Goal: Task Accomplishment & Management: Manage account settings

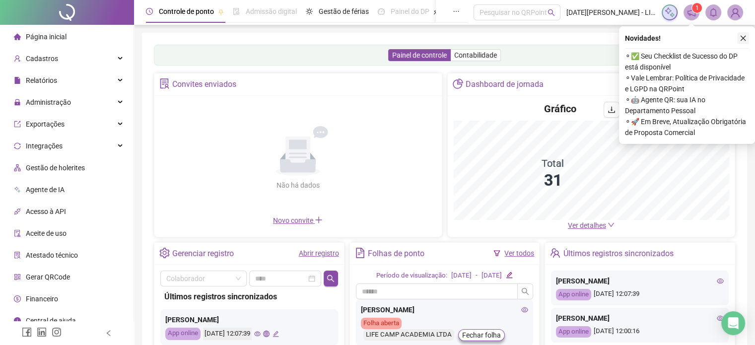
click at [743, 39] on icon "close" at bounding box center [743, 38] width 7 height 7
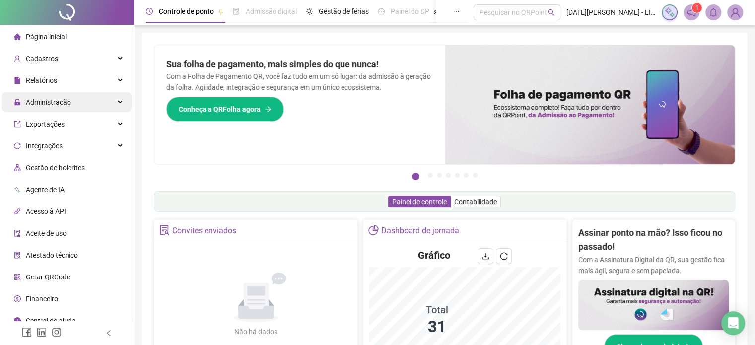
click at [107, 109] on div "Administração" at bounding box center [67, 102] width 130 height 20
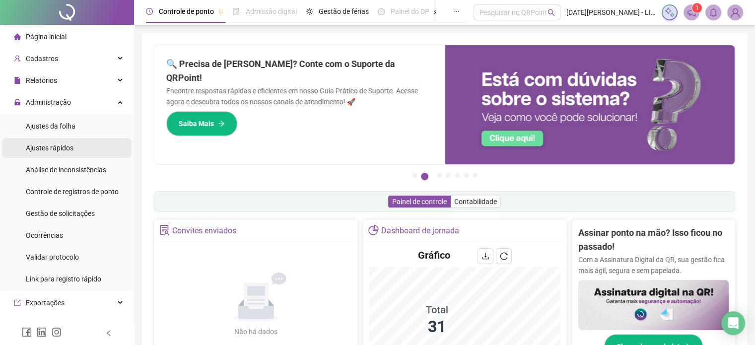
click at [58, 153] on div "Ajustes rápidos" at bounding box center [50, 148] width 48 height 20
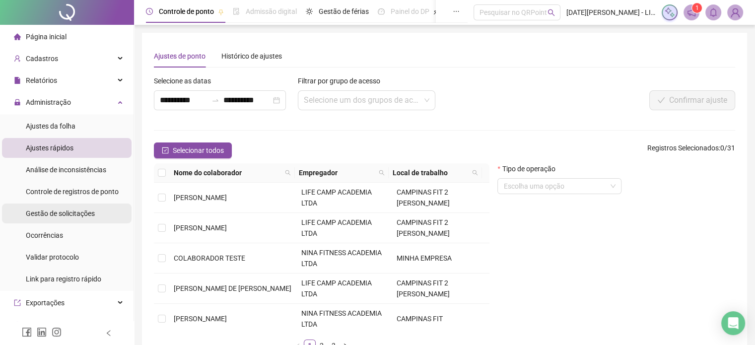
click at [73, 208] on div "Gestão de solicitações" at bounding box center [60, 214] width 69 height 20
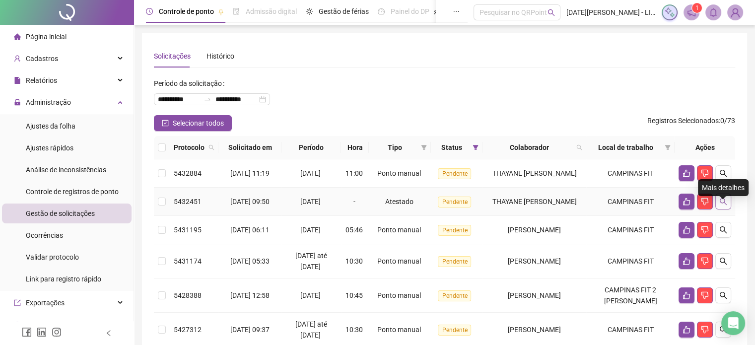
click at [724, 206] on icon "search" at bounding box center [723, 202] width 8 height 8
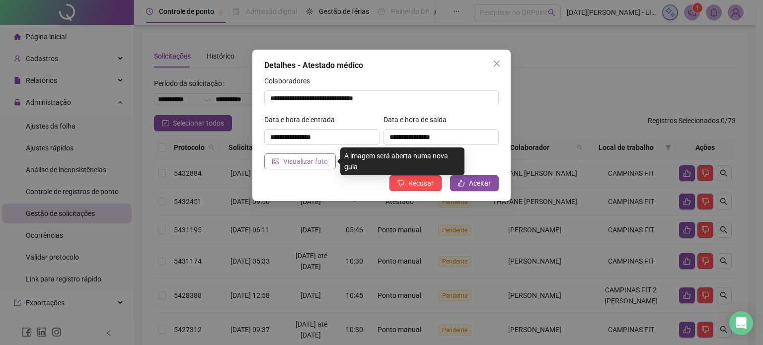
click at [297, 157] on span "Visualizar foto" at bounding box center [305, 161] width 45 height 11
click at [289, 165] on span "Visualizar foto" at bounding box center [305, 161] width 45 height 11
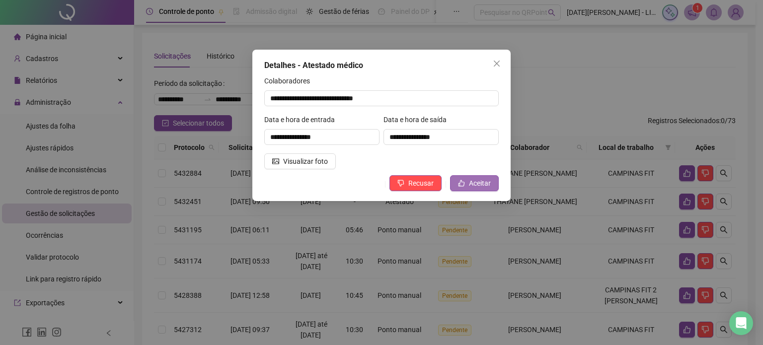
click at [485, 176] on button "Aceitar" at bounding box center [474, 183] width 49 height 16
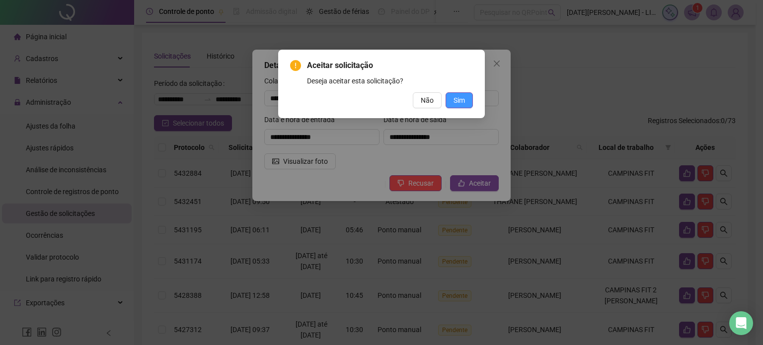
click at [460, 103] on span "Sim" at bounding box center [458, 100] width 11 height 11
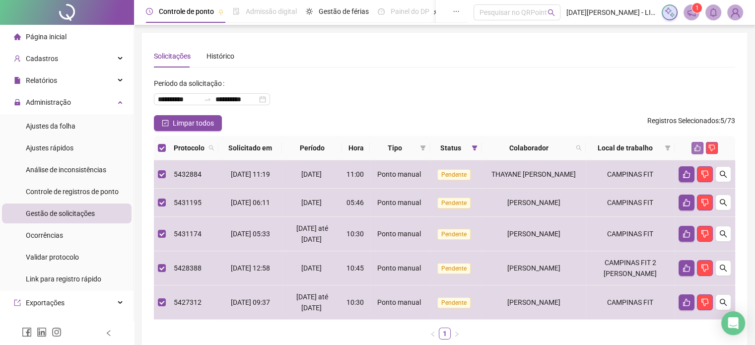
click at [699, 146] on icon "like" at bounding box center [698, 148] width 6 height 6
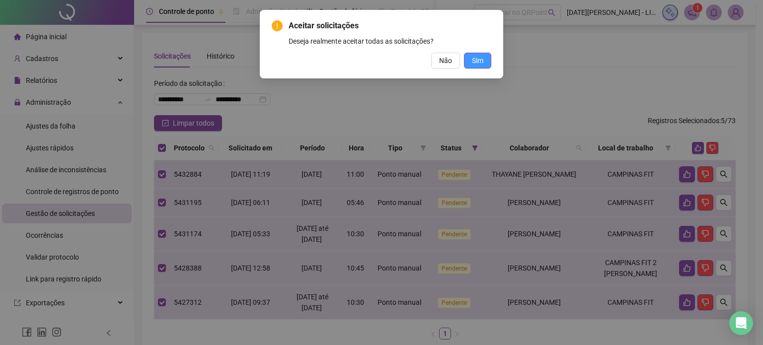
click at [474, 59] on span "Sim" at bounding box center [477, 60] width 11 height 11
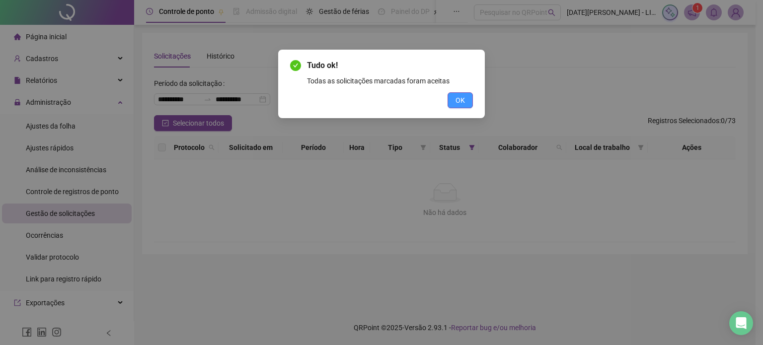
click at [459, 92] on button "OK" at bounding box center [459, 100] width 25 height 16
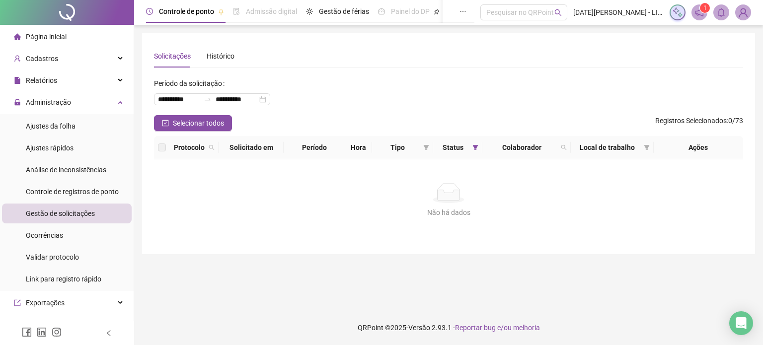
click at [459, 92] on div "**********" at bounding box center [448, 95] width 589 height 40
click at [0, 143] on ul "Ajustes da folha Ajustes rápidos Análise de inconsistências Controle de registr…" at bounding box center [67, 202] width 134 height 177
click at [57, 145] on span "Ajustes rápidos" at bounding box center [50, 148] width 48 height 8
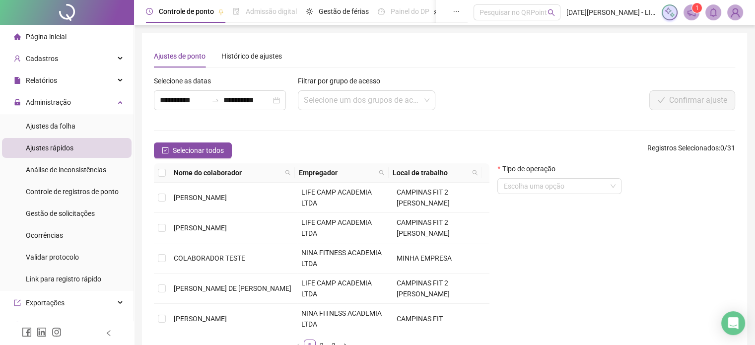
click at [518, 194] on form "Tipo de operação Escolha uma opção" at bounding box center [560, 182] width 124 height 39
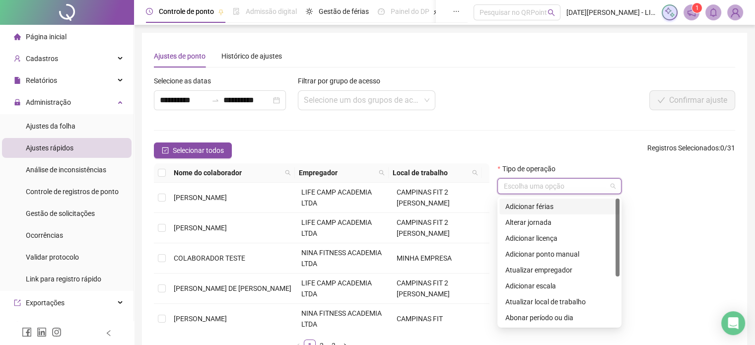
click at [519, 193] on input "search" at bounding box center [554, 186] width 103 height 15
click at [486, 118] on div "**********" at bounding box center [323, 96] width 345 height 43
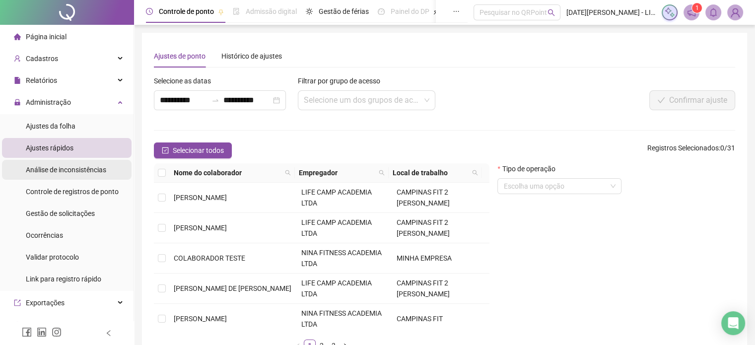
click at [78, 171] on span "Análise de inconsistências" at bounding box center [66, 170] width 80 height 8
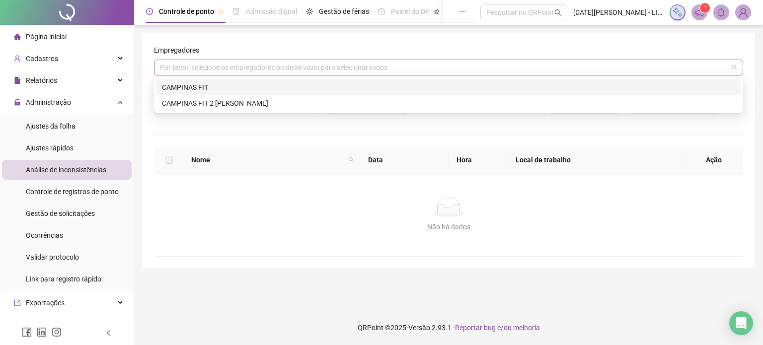
click at [320, 67] on div "Por favor, selecione os empregadores ou deixe vazio para selecionar todos" at bounding box center [448, 68] width 589 height 16
click at [304, 86] on div "CAMPINAS FIT" at bounding box center [448, 87] width 573 height 11
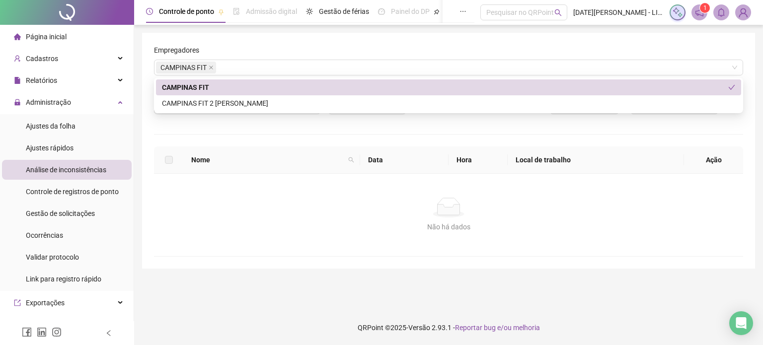
click at [357, 47] on div "Empregadores" at bounding box center [448, 52] width 589 height 15
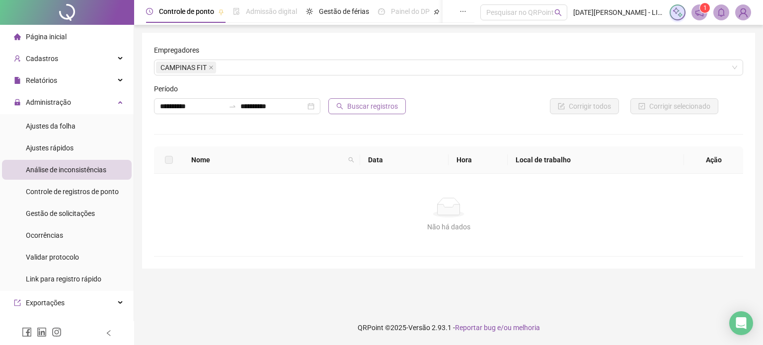
click at [353, 107] on span "Buscar registros" at bounding box center [372, 106] width 51 height 11
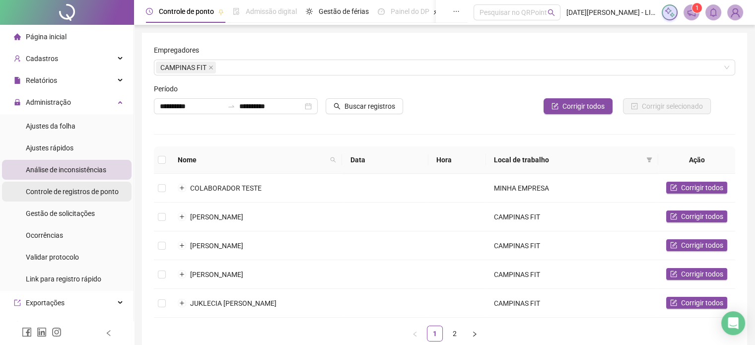
click at [73, 196] on div "Controle de registros de ponto" at bounding box center [72, 192] width 93 height 20
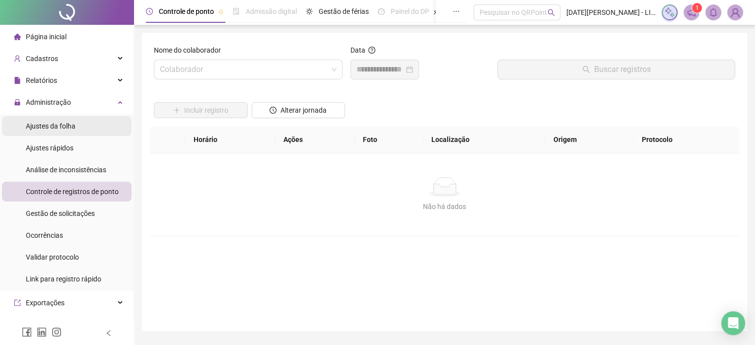
click at [59, 131] on div "Ajustes da folha" at bounding box center [51, 126] width 50 height 20
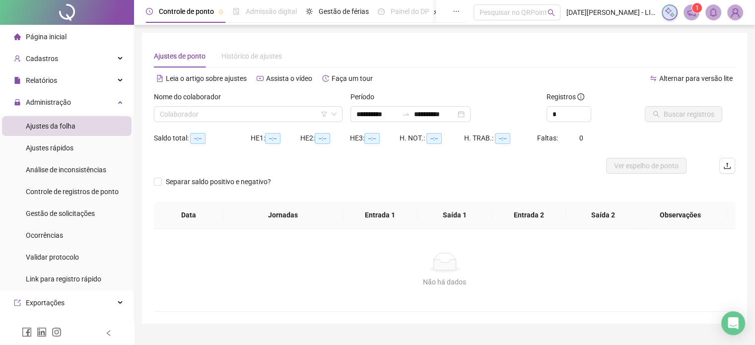
type input "**********"
click at [250, 116] on input "search" at bounding box center [244, 114] width 168 height 15
drag, startPoint x: 578, startPoint y: 123, endPoint x: 568, endPoint y: 110, distance: 16.3
click at [568, 110] on div "Registros *" at bounding box center [592, 110] width 98 height 39
click at [568, 110] on input "*" at bounding box center [569, 114] width 44 height 15
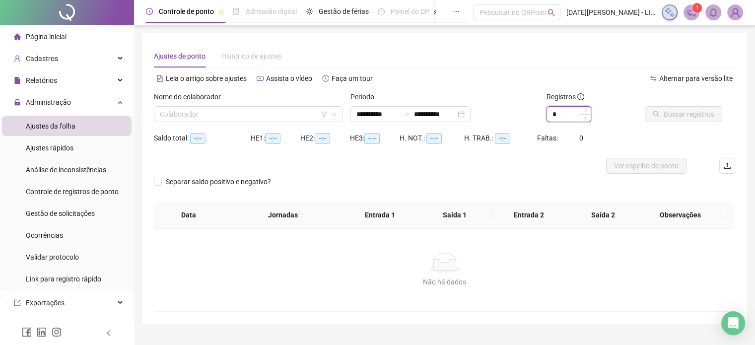
click at [568, 110] on input "*" at bounding box center [569, 114] width 44 height 15
type input "*"
click at [240, 115] on input "search" at bounding box center [244, 114] width 168 height 15
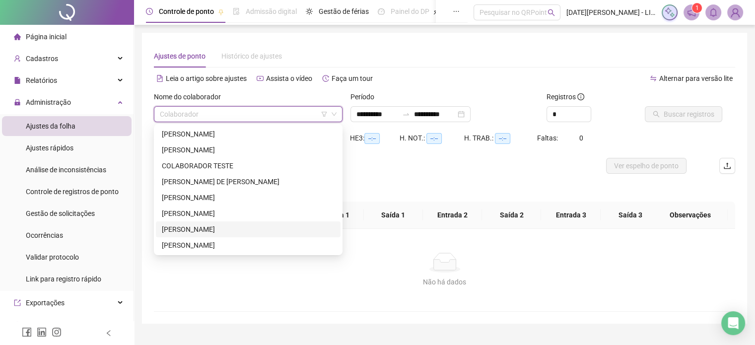
click at [229, 235] on div "[PERSON_NAME]" at bounding box center [248, 229] width 185 height 16
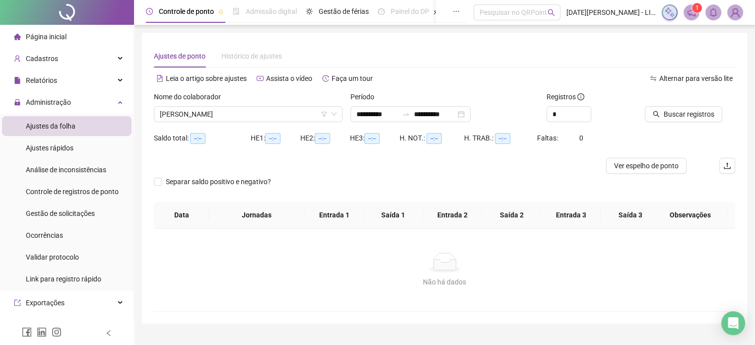
click at [677, 125] on div "Buscar registros" at bounding box center [690, 110] width 98 height 39
click at [681, 111] on span "Buscar registros" at bounding box center [689, 114] width 51 height 11
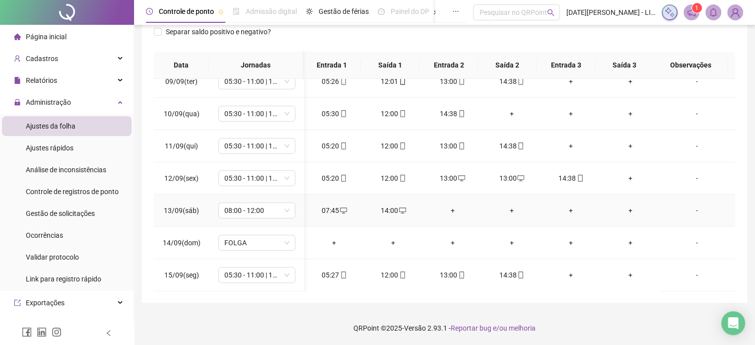
scroll to position [271, 1]
click at [508, 178] on div "13:00" at bounding box center [511, 178] width 43 height 11
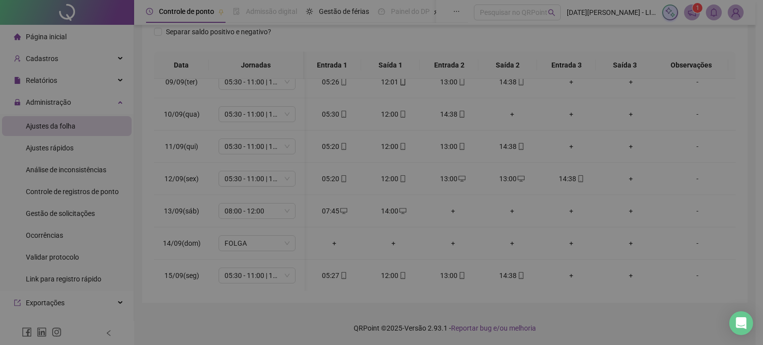
type input "**********"
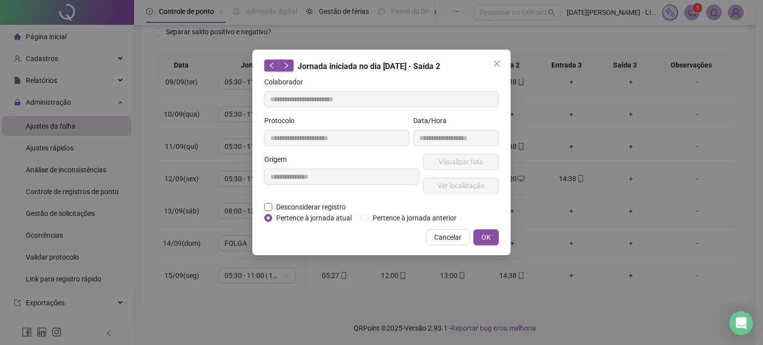
click at [268, 202] on label "Desconsiderar registro" at bounding box center [310, 207] width 92 height 11
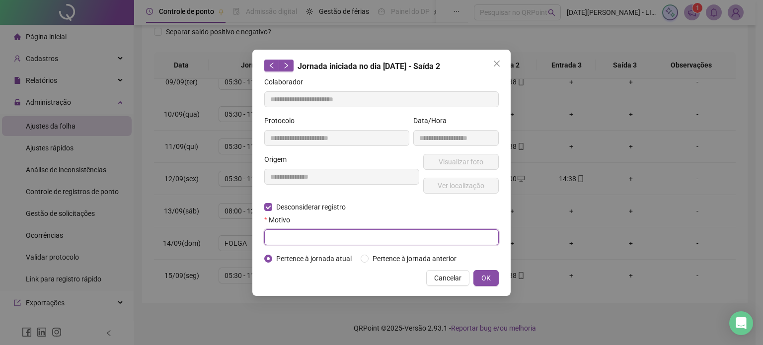
click at [369, 236] on input "text" at bounding box center [381, 237] width 234 height 16
type input "*********"
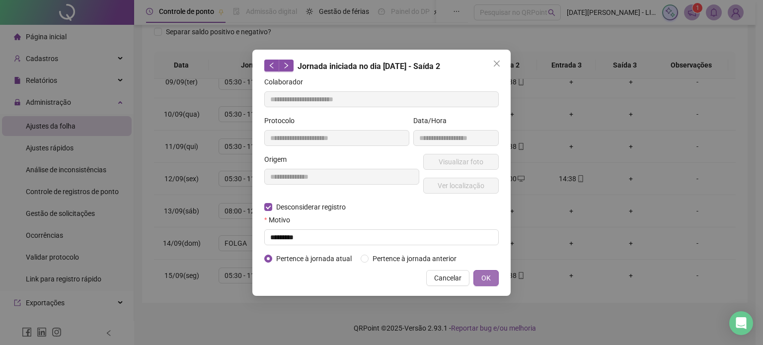
click at [488, 276] on span "OK" at bounding box center [485, 278] width 9 height 11
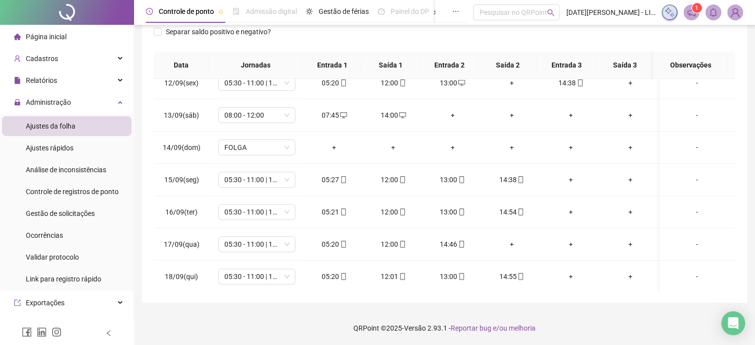
scroll to position [0, 0]
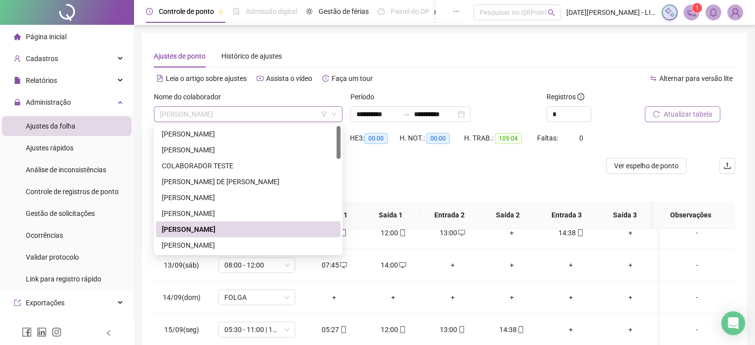
click at [295, 116] on span "[PERSON_NAME]" at bounding box center [248, 114] width 177 height 15
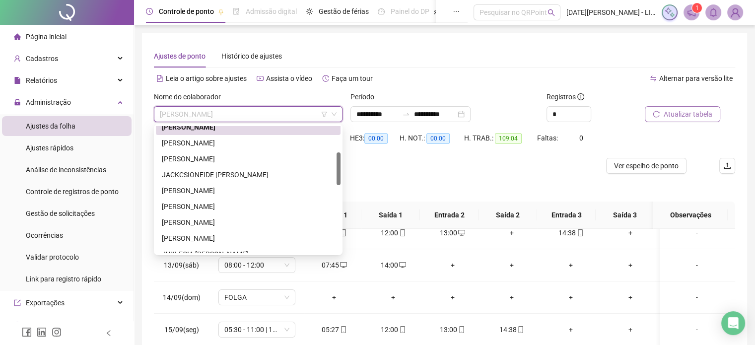
scroll to position [102, 0]
click at [226, 210] on div "[PERSON_NAME]" at bounding box center [248, 207] width 173 height 11
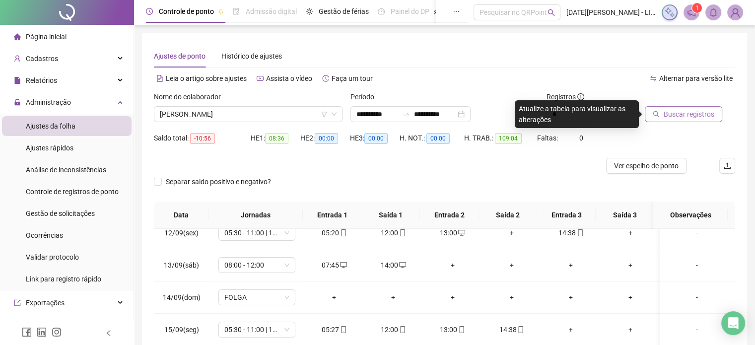
click at [678, 112] on span "Buscar registros" at bounding box center [689, 114] width 51 height 11
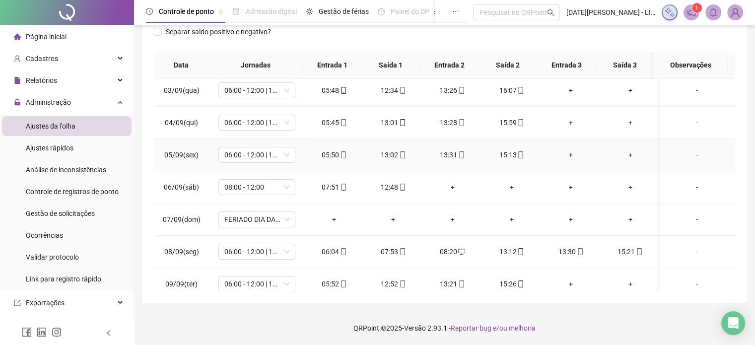
scroll to position [367, 0]
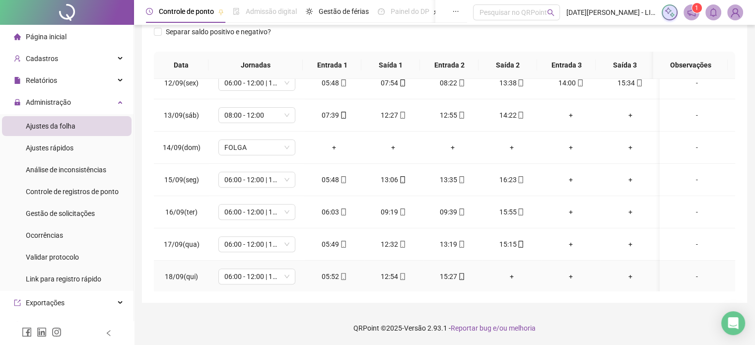
click at [508, 275] on div "+" at bounding box center [511, 276] width 43 height 11
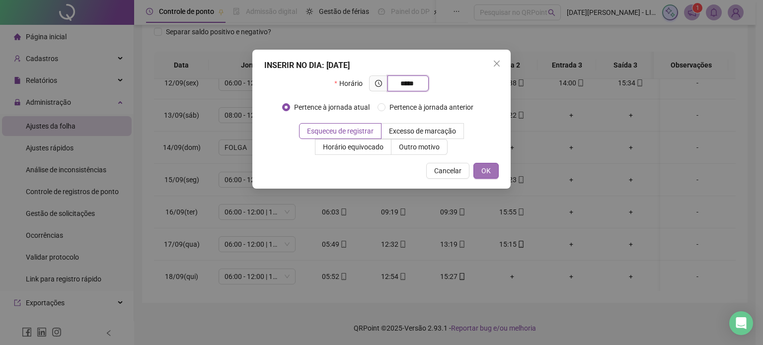
type input "*****"
click at [484, 171] on span "OK" at bounding box center [485, 170] width 9 height 11
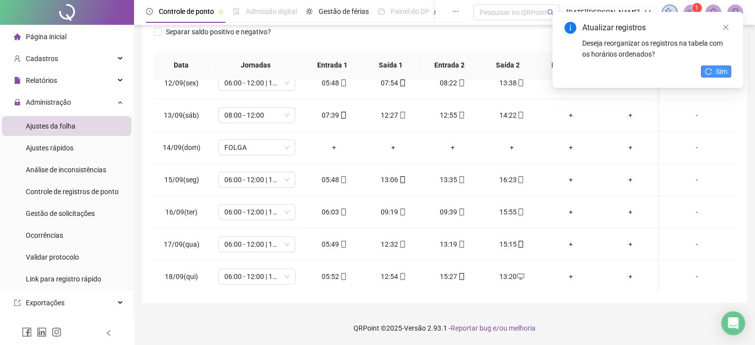
click at [724, 72] on span "Sim" at bounding box center [721, 71] width 11 height 11
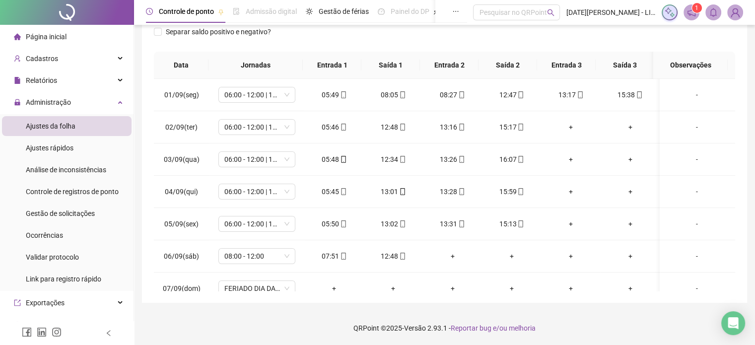
scroll to position [0, 0]
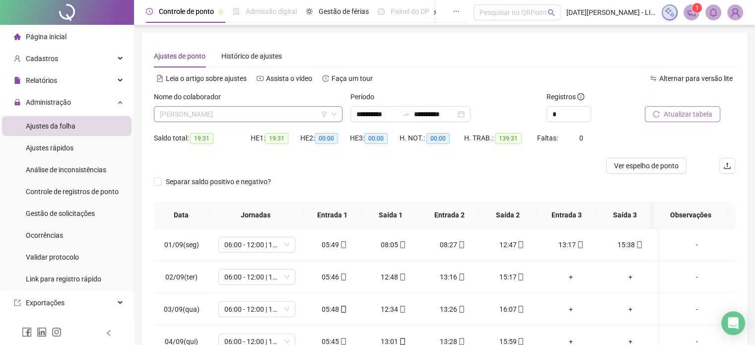
click at [316, 115] on span "[PERSON_NAME]" at bounding box center [248, 114] width 177 height 15
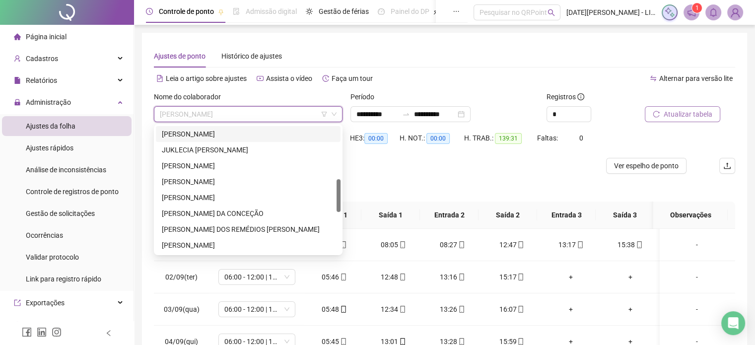
scroll to position [210, 0]
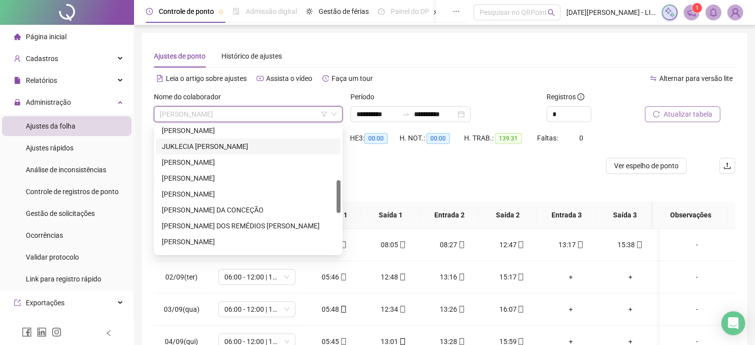
click at [242, 148] on div "JUKLECIA [PERSON_NAME]" at bounding box center [248, 146] width 173 height 11
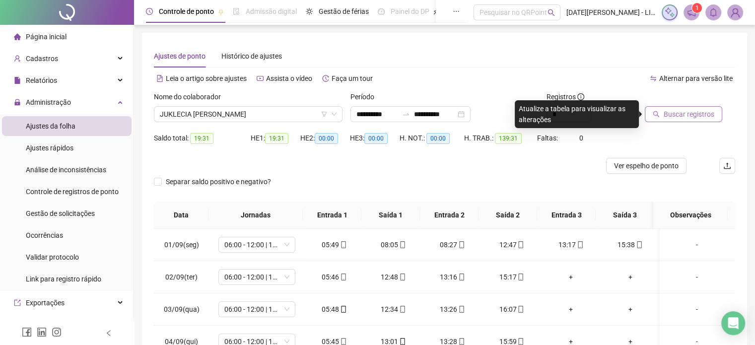
click at [698, 118] on span "Buscar registros" at bounding box center [689, 114] width 51 height 11
